Goal: Communication & Community: Connect with others

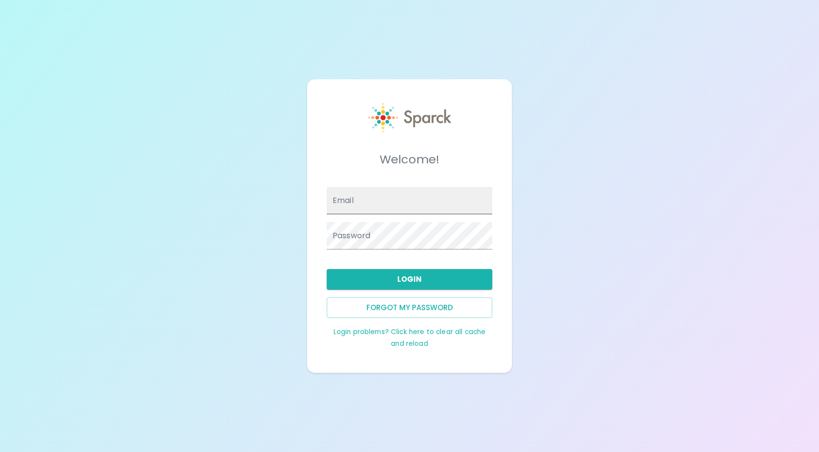
click at [384, 210] on input "Email" at bounding box center [409, 200] width 165 height 27
type input "[EMAIL_ADDRESS][DOMAIN_NAME]"
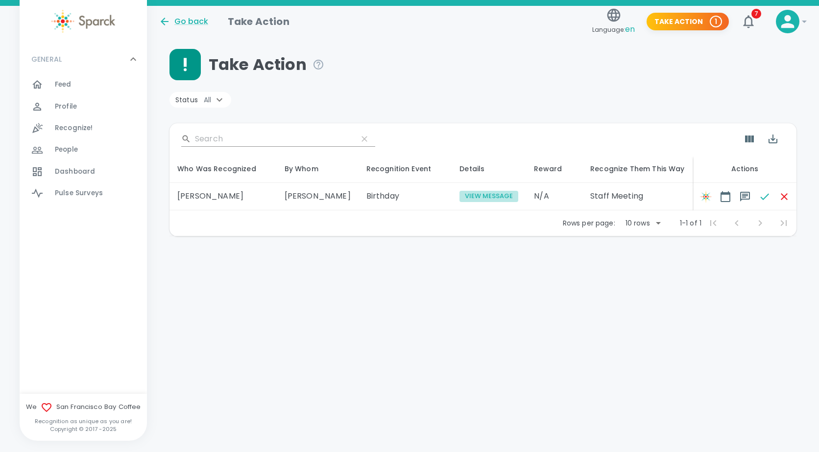
click at [459, 197] on button "View Message" at bounding box center [488, 196] width 59 height 11
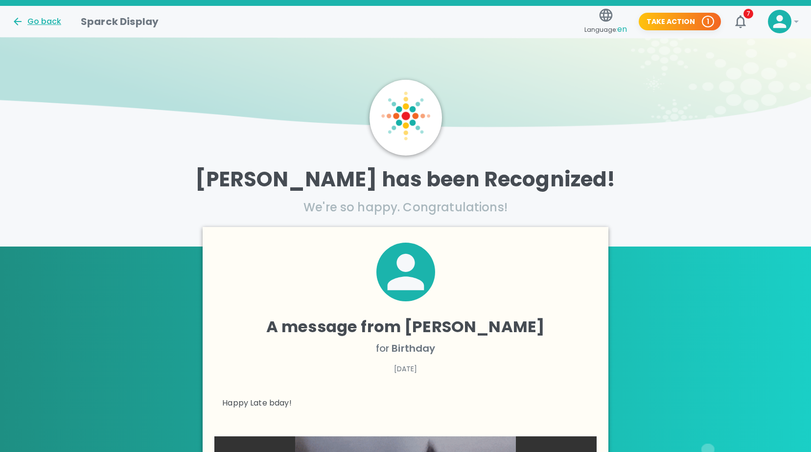
click at [34, 21] on div "Go back" at bounding box center [36, 22] width 49 height 12
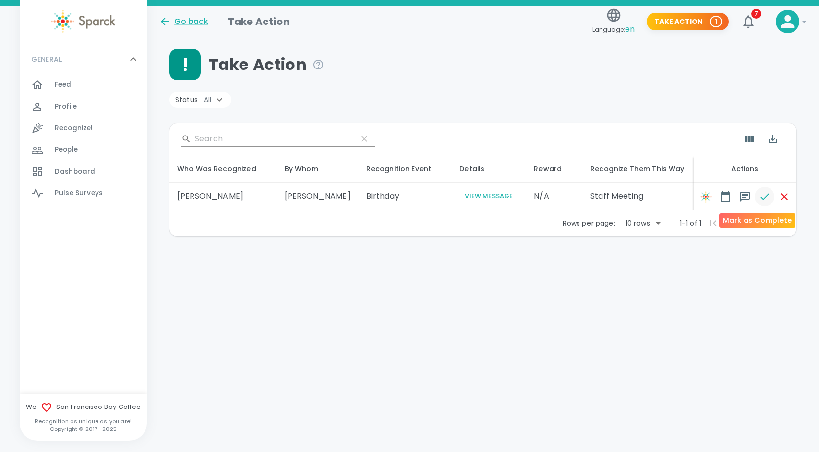
click at [758, 196] on icon "button" at bounding box center [764, 197] width 12 height 12
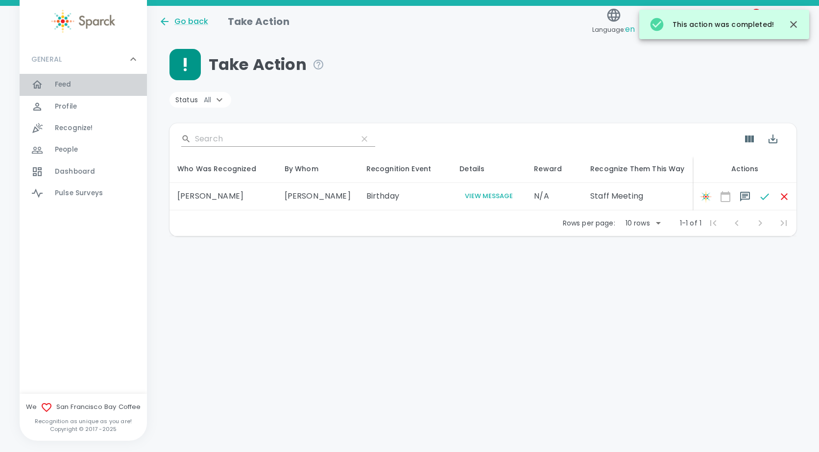
click at [67, 84] on span "Feed" at bounding box center [63, 85] width 17 height 10
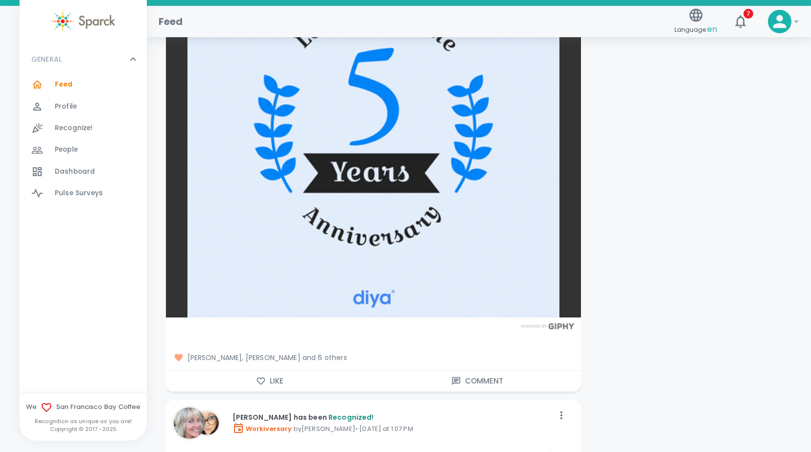
scroll to position [4260, 0]
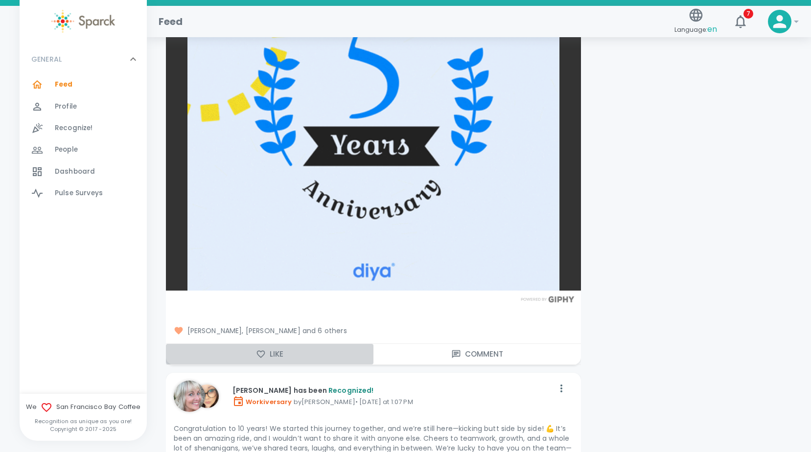
click at [268, 356] on button "Like" at bounding box center [270, 354] width 208 height 21
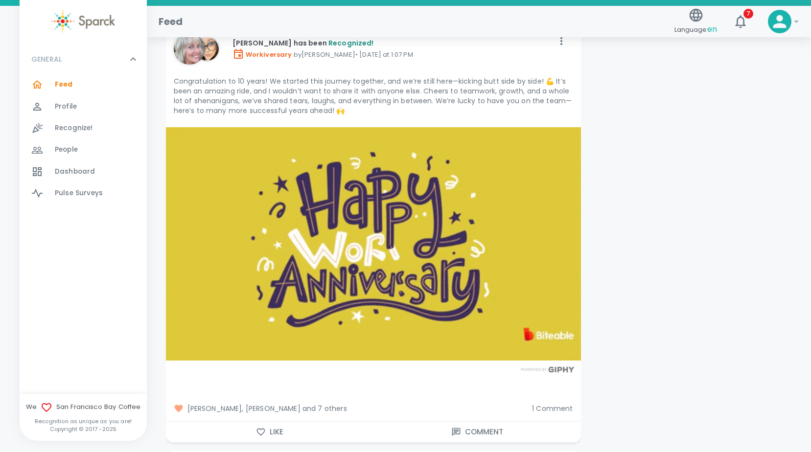
scroll to position [4701, 0]
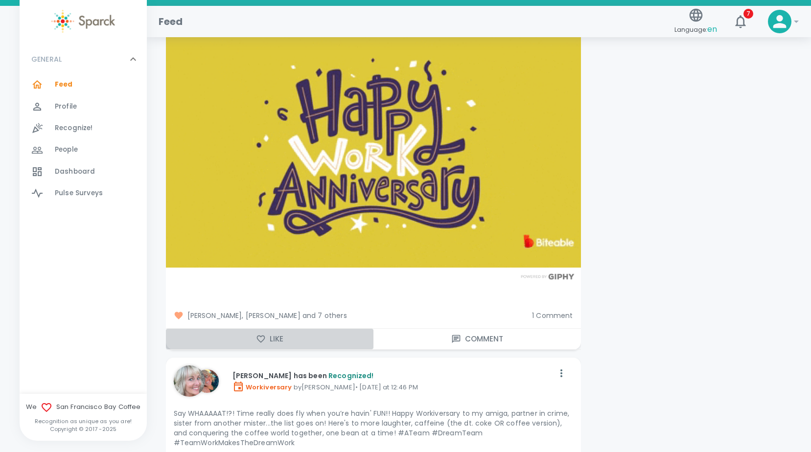
click at [278, 337] on button "Like" at bounding box center [270, 339] width 208 height 21
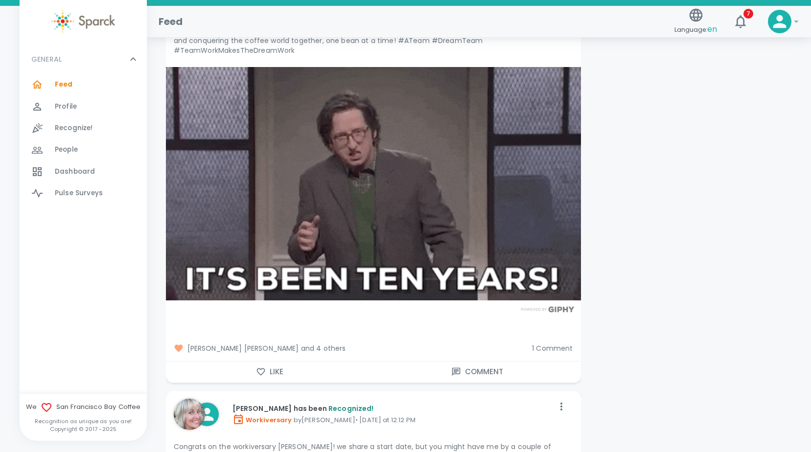
scroll to position [5141, 0]
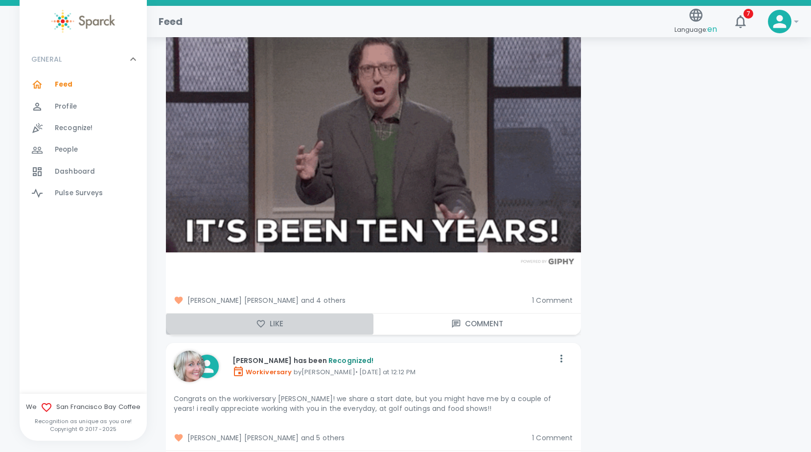
click at [275, 327] on button "Like" at bounding box center [270, 324] width 208 height 21
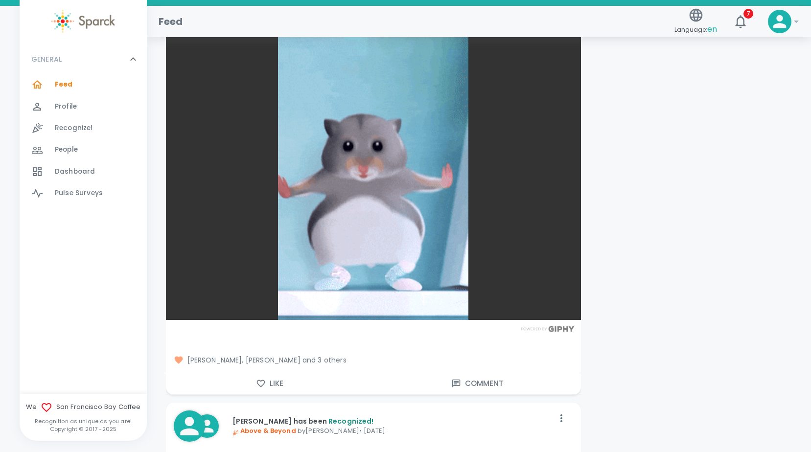
scroll to position [8275, 0]
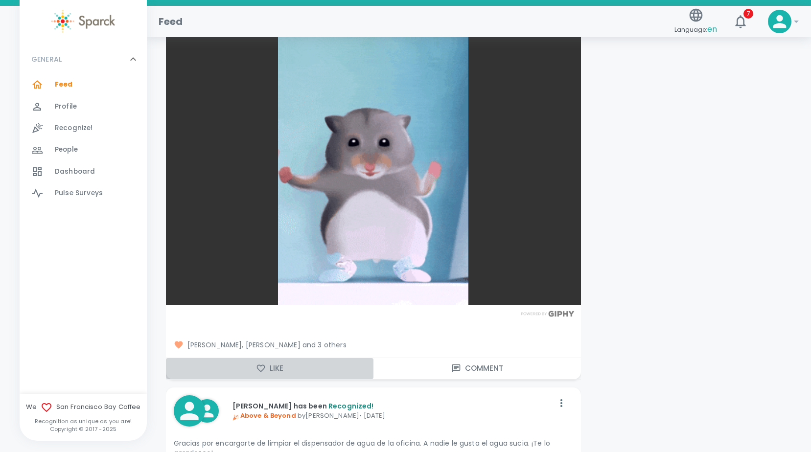
click at [274, 371] on button "Like" at bounding box center [270, 368] width 208 height 21
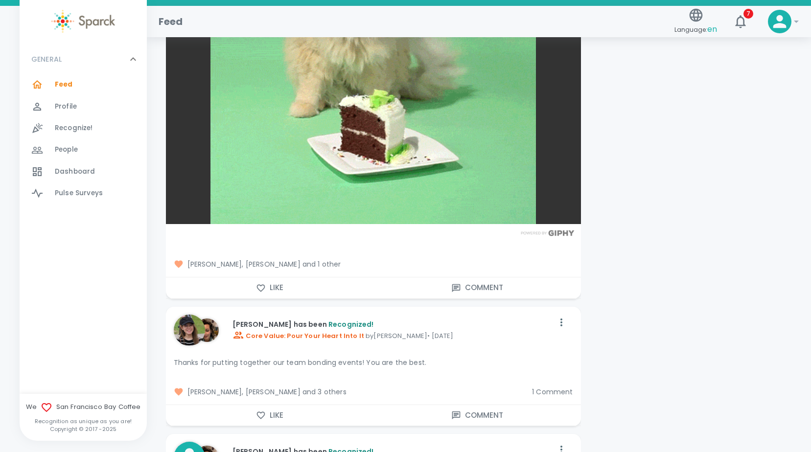
scroll to position [10576, 0]
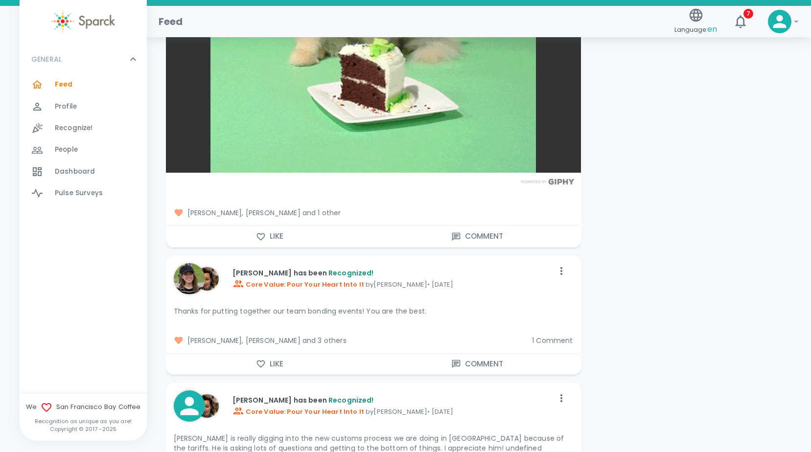
click at [285, 366] on button "Like" at bounding box center [270, 364] width 208 height 21
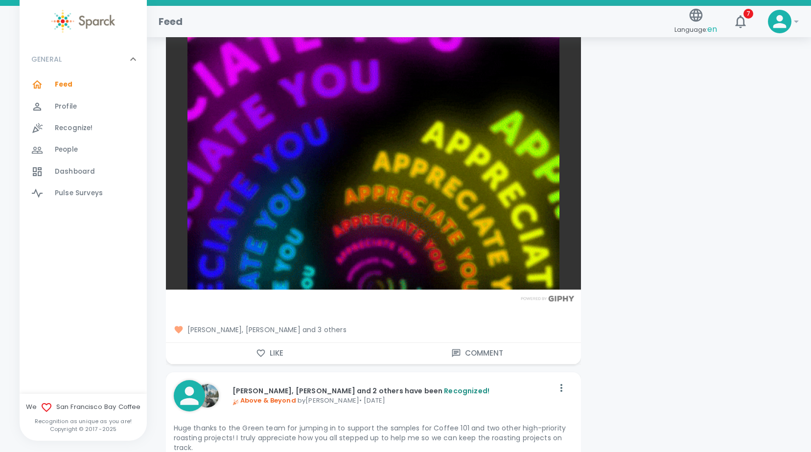
scroll to position [11262, 0]
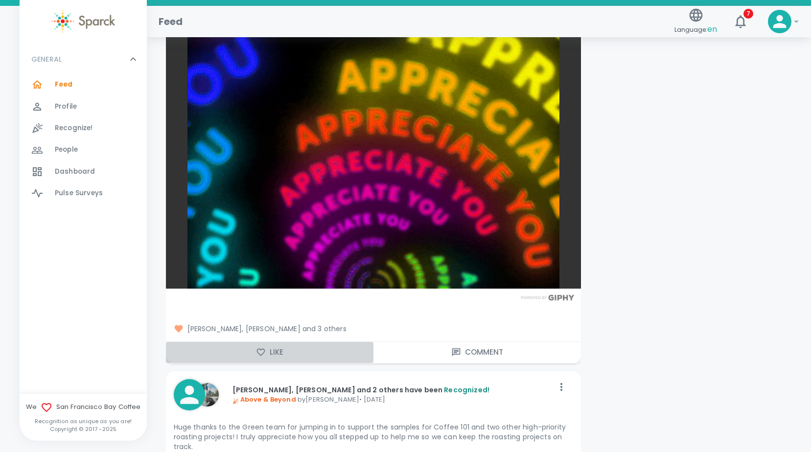
click at [270, 354] on button "Like" at bounding box center [270, 352] width 208 height 21
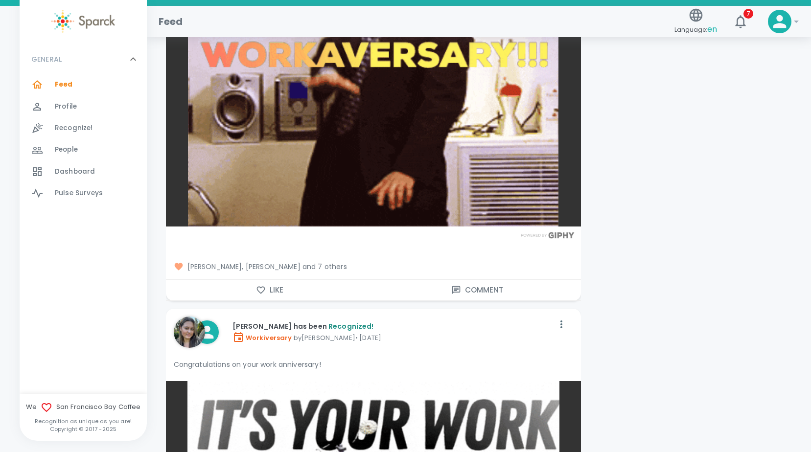
scroll to position [17921, 0]
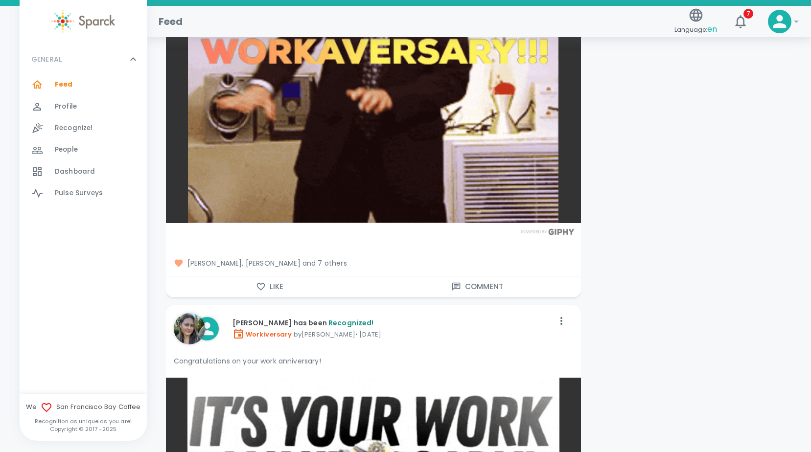
click at [321, 264] on span "[PERSON_NAME], [PERSON_NAME] and 7 others" at bounding box center [374, 264] width 400 height 10
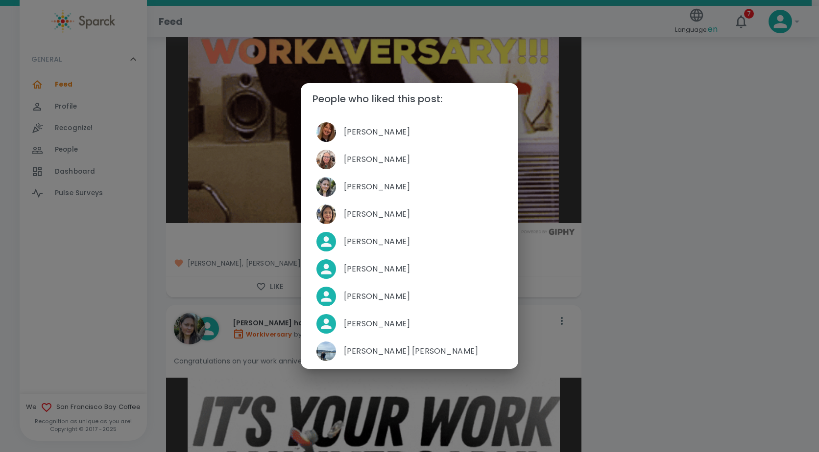
click at [661, 269] on div "People who liked this post: [PERSON_NAME] [PERSON_NAME] [PERSON_NAME] [PERSON_N…" at bounding box center [409, 226] width 819 height 452
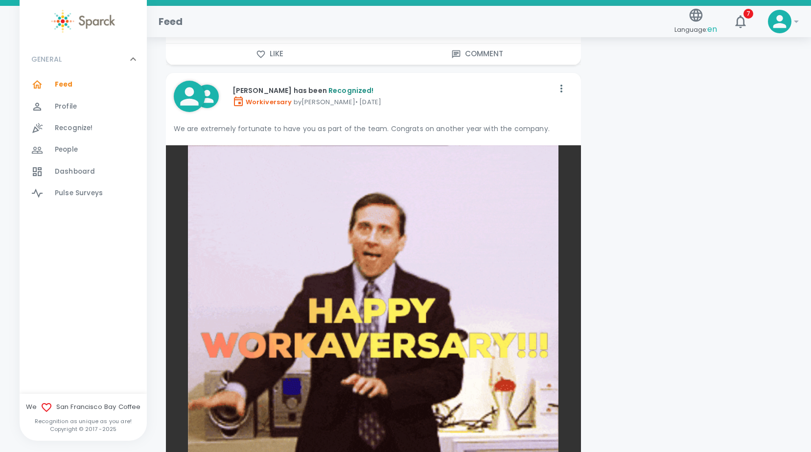
scroll to position [17627, 0]
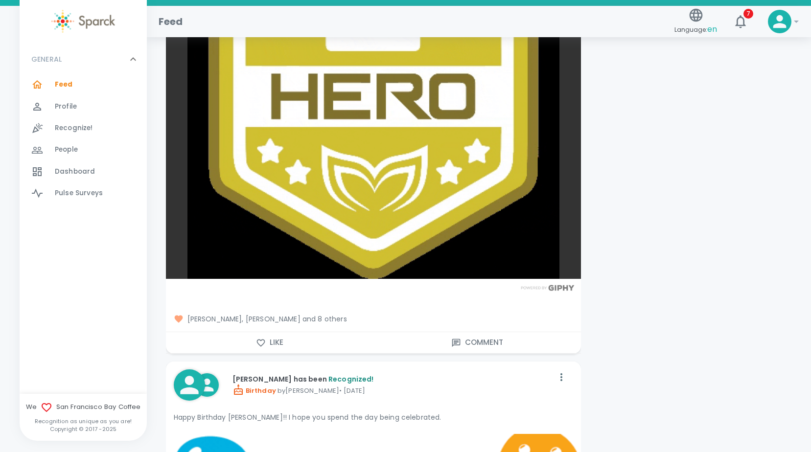
scroll to position [15521, 0]
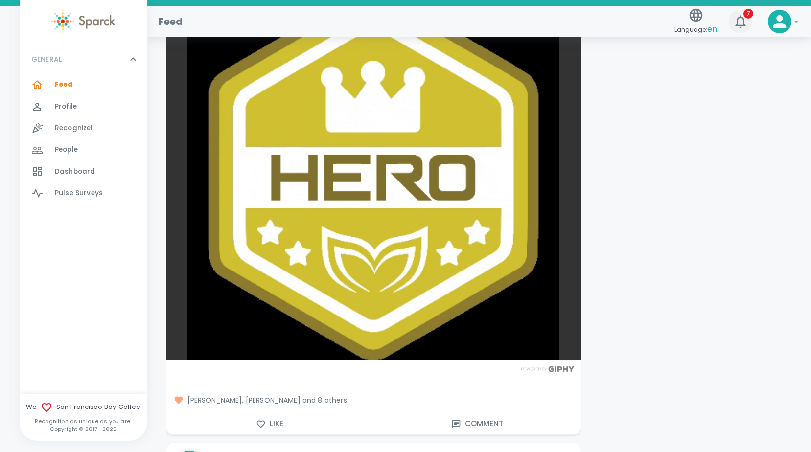
click at [741, 20] on icon "button" at bounding box center [741, 22] width 16 height 16
